Goal: Navigation & Orientation: Find specific page/section

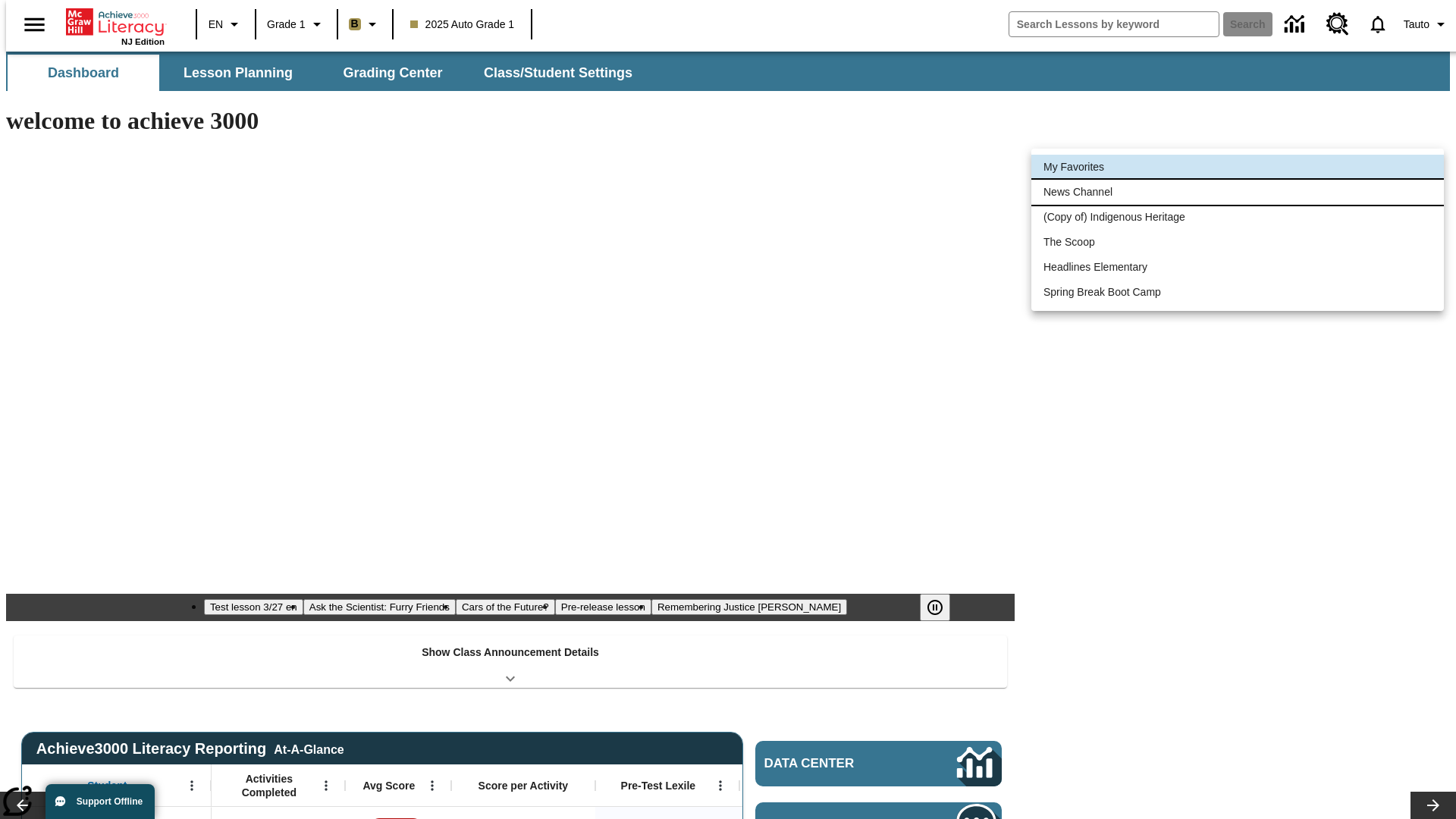
click at [1237, 192] on li "News Channel" at bounding box center [1237, 192] width 412 height 25
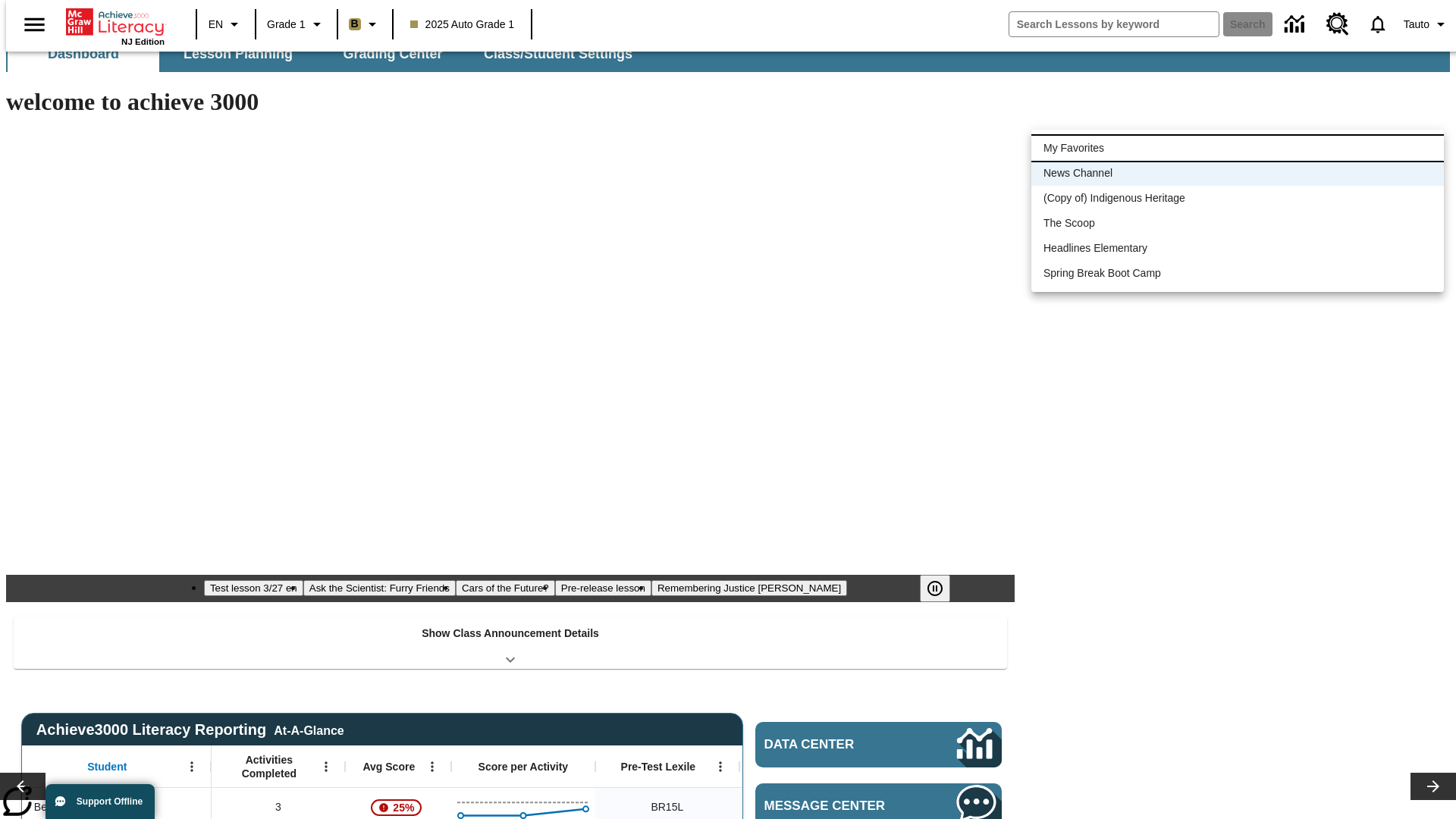
click at [1237, 147] on li "My Favorites" at bounding box center [1237, 148] width 412 height 25
type input "-1"
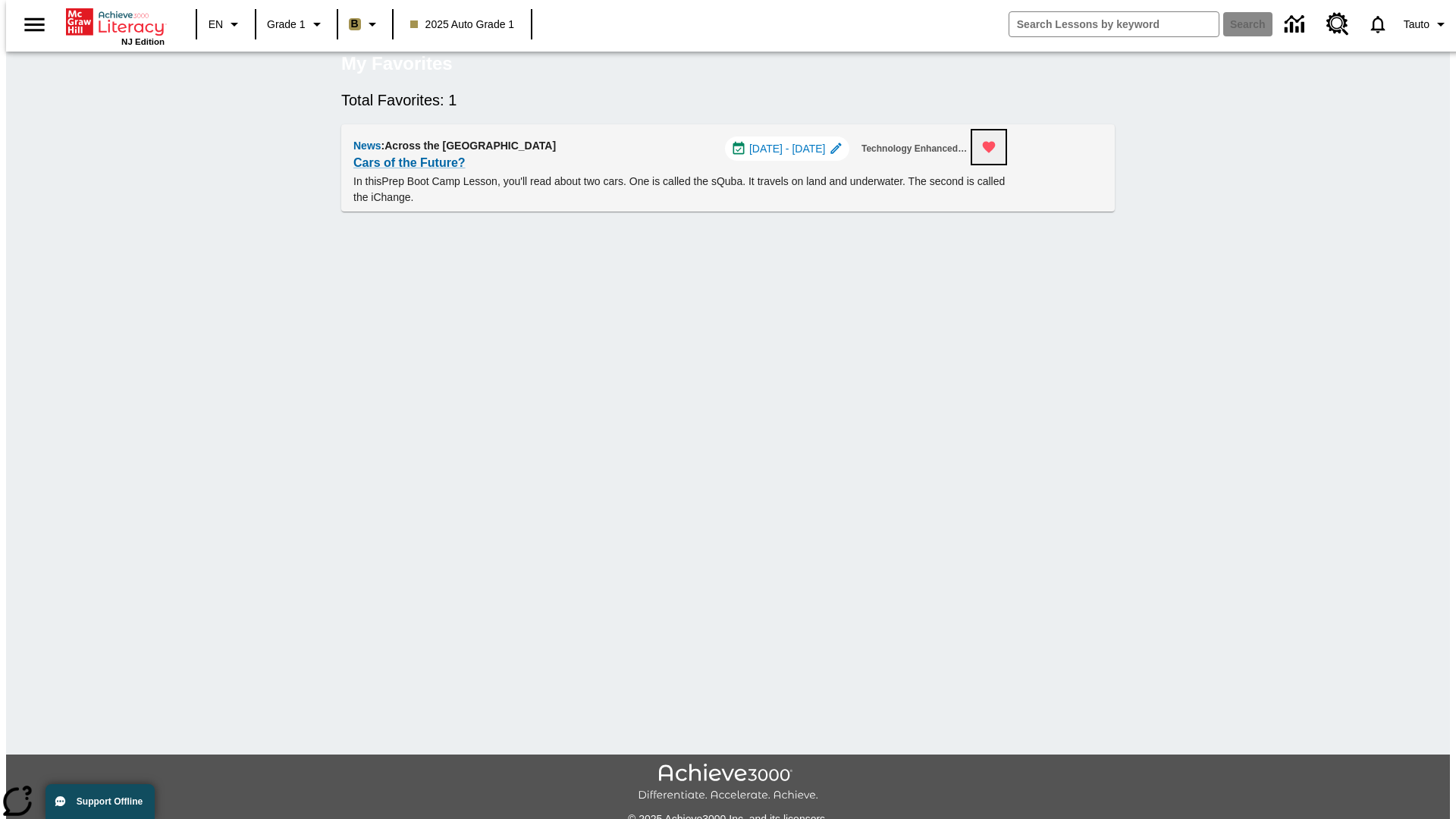
click at [995, 153] on icon "Remove from Favorites" at bounding box center [989, 147] width 13 height 12
